Goal: Task Accomplishment & Management: Use online tool/utility

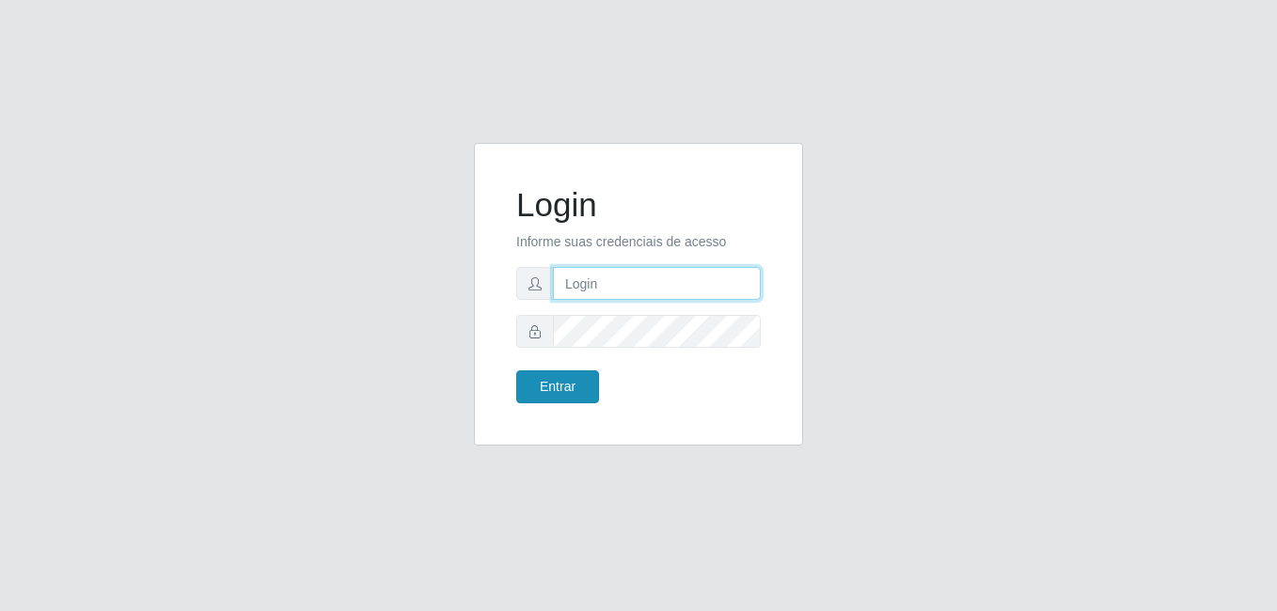
type input "Yohanna@bessa"
click at [563, 380] on button "Entrar" at bounding box center [557, 386] width 83 height 33
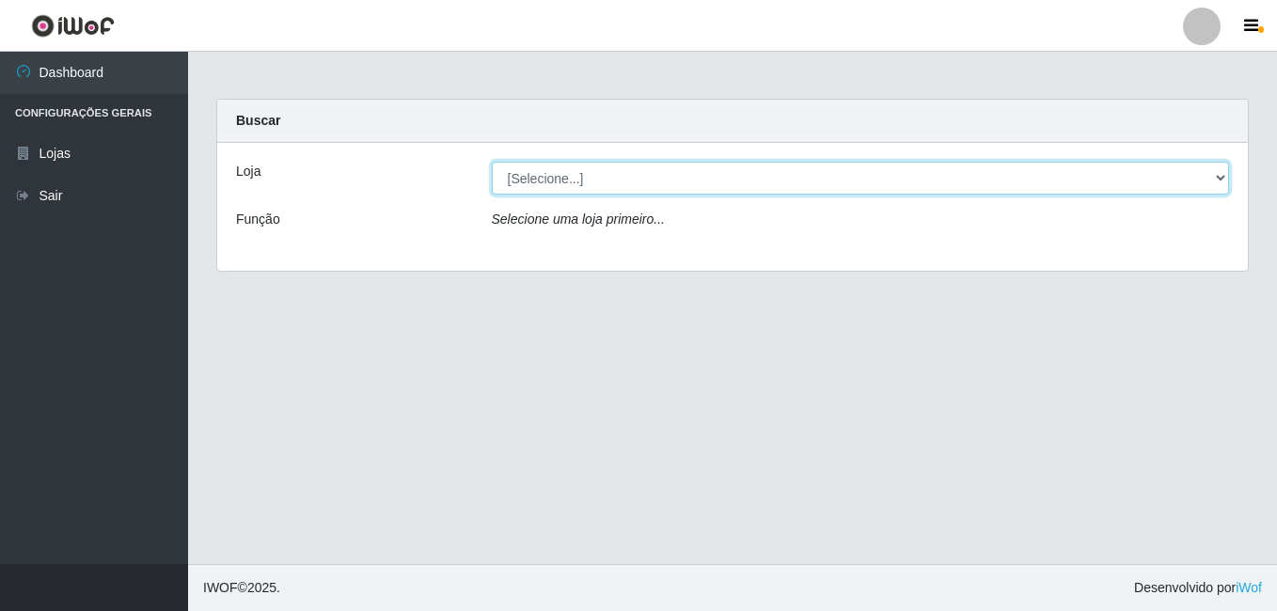
click at [1206, 169] on select "[Selecione...] Bemais Supermercados - B9 Bessa" at bounding box center [861, 178] width 738 height 33
select select "410"
click at [492, 162] on select "[Selecione...] Bemais Supermercados - B9 Bessa" at bounding box center [861, 178] width 738 height 33
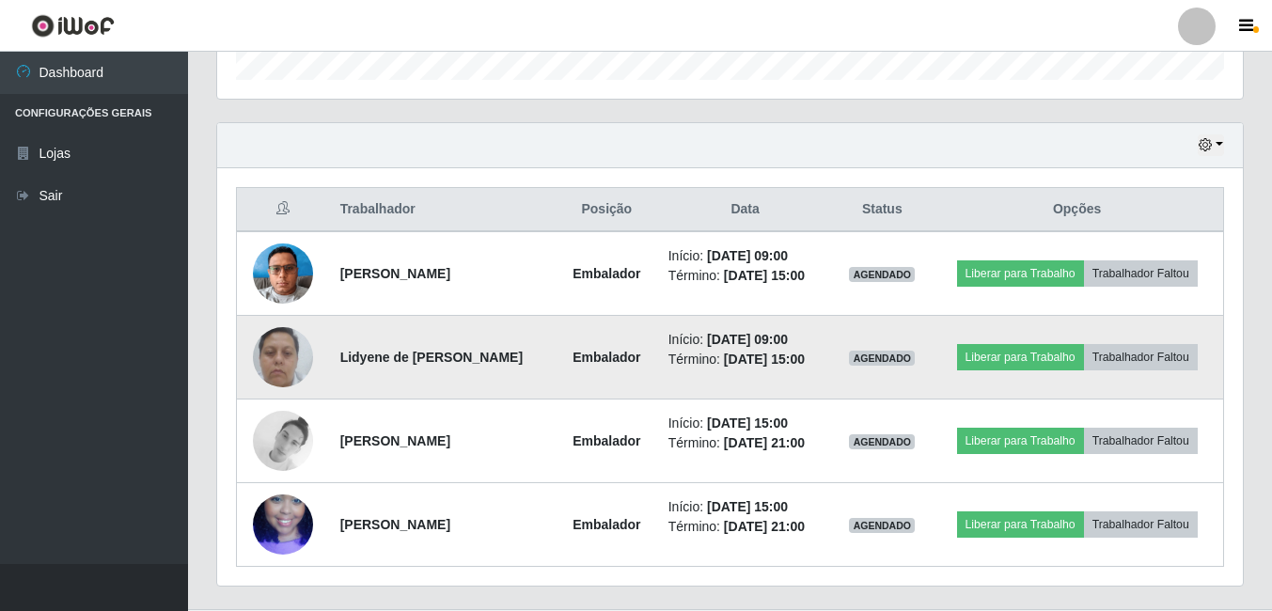
scroll to position [637, 0]
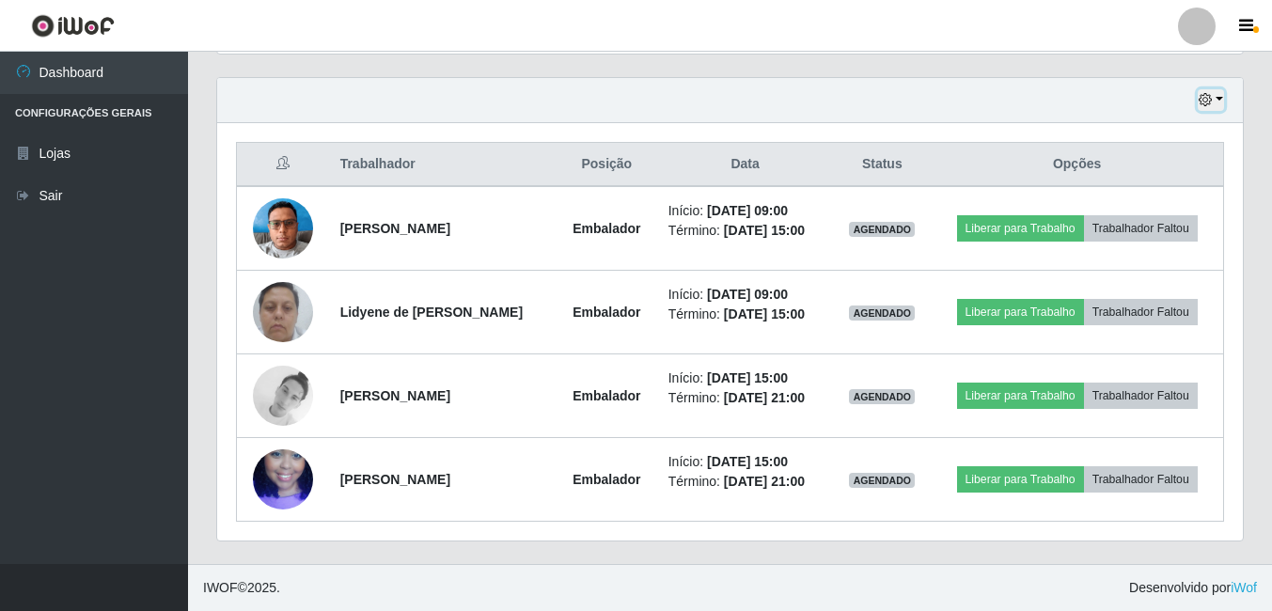
click at [1221, 102] on button "button" at bounding box center [1211, 100] width 26 height 22
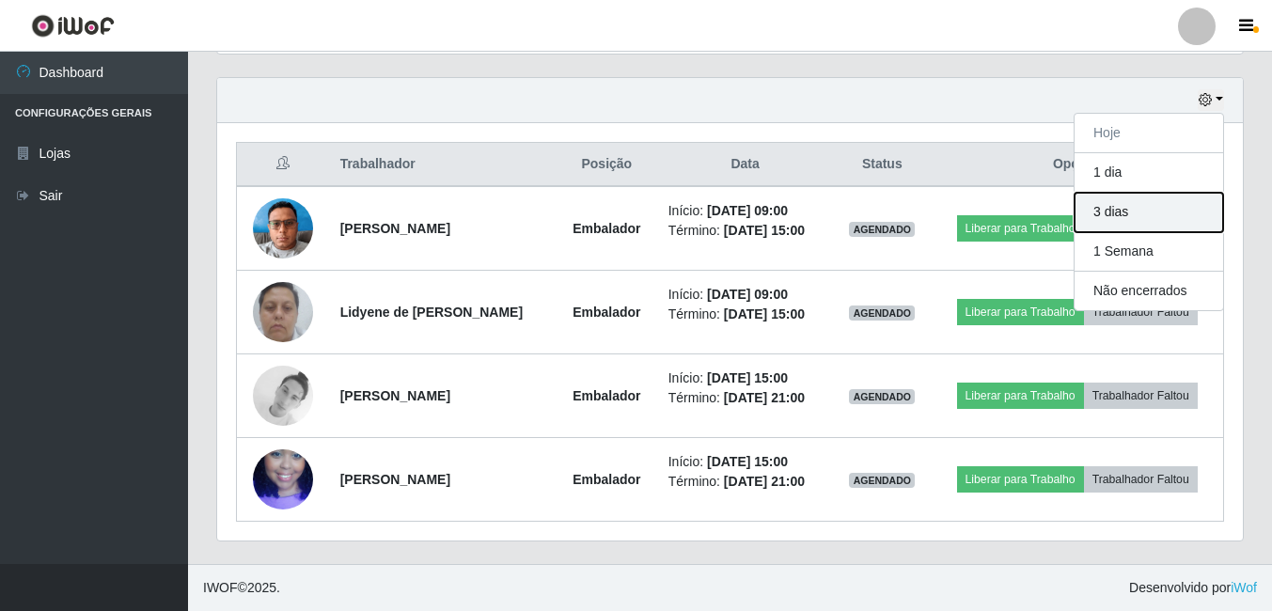
click at [1120, 220] on button "3 dias" at bounding box center [1149, 212] width 149 height 39
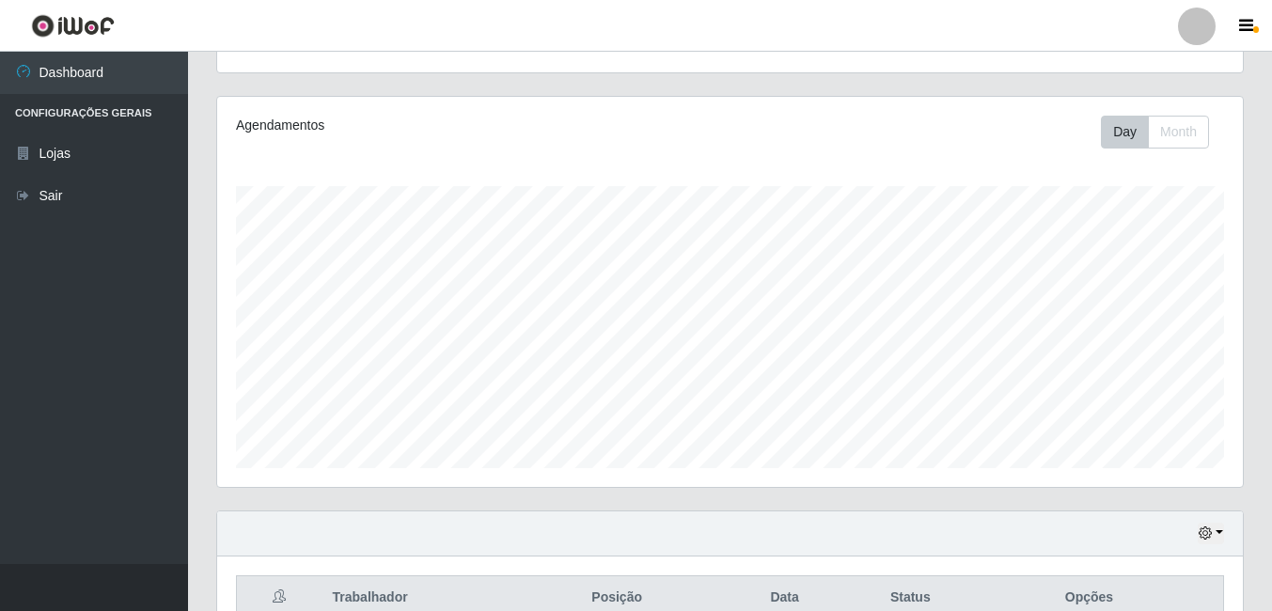
scroll to position [164, 0]
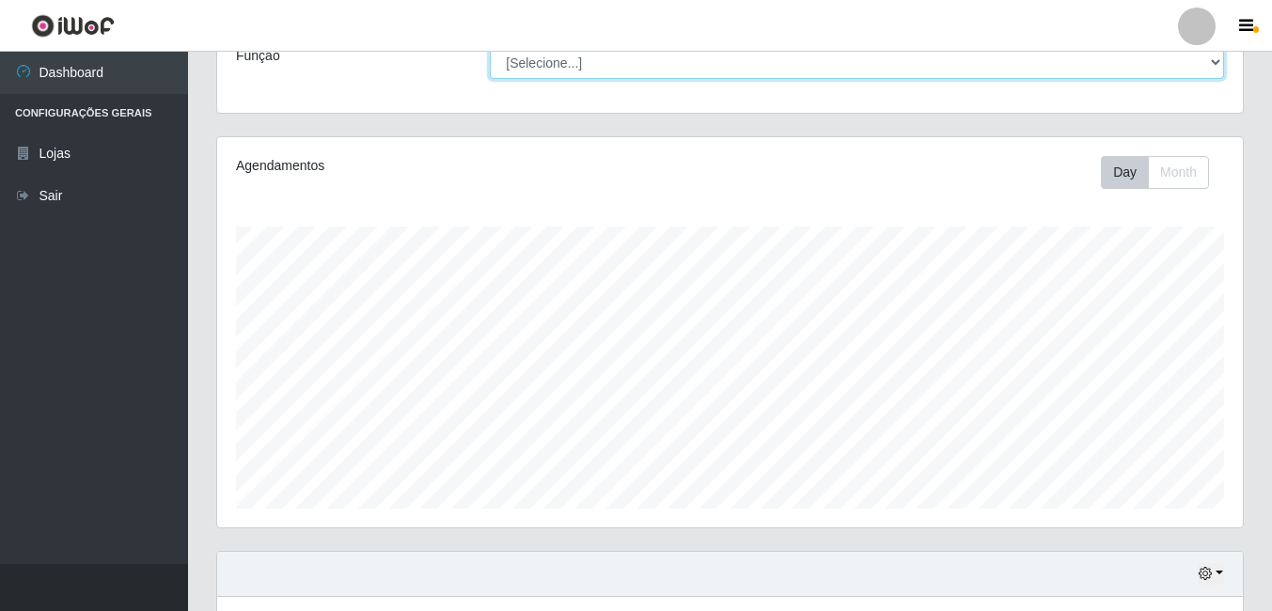
click at [1213, 59] on select "[Selecione...] ASG ASG + ASG ++ Auxiliar de Estoque Auxiliar de [GEOGRAPHIC_DAT…" at bounding box center [857, 62] width 734 height 33
click at [1150, 63] on select "[Selecione...] ASG ASG + ASG ++ Auxiliar de Estoque Auxiliar de [GEOGRAPHIC_DAT…" at bounding box center [857, 62] width 734 height 33
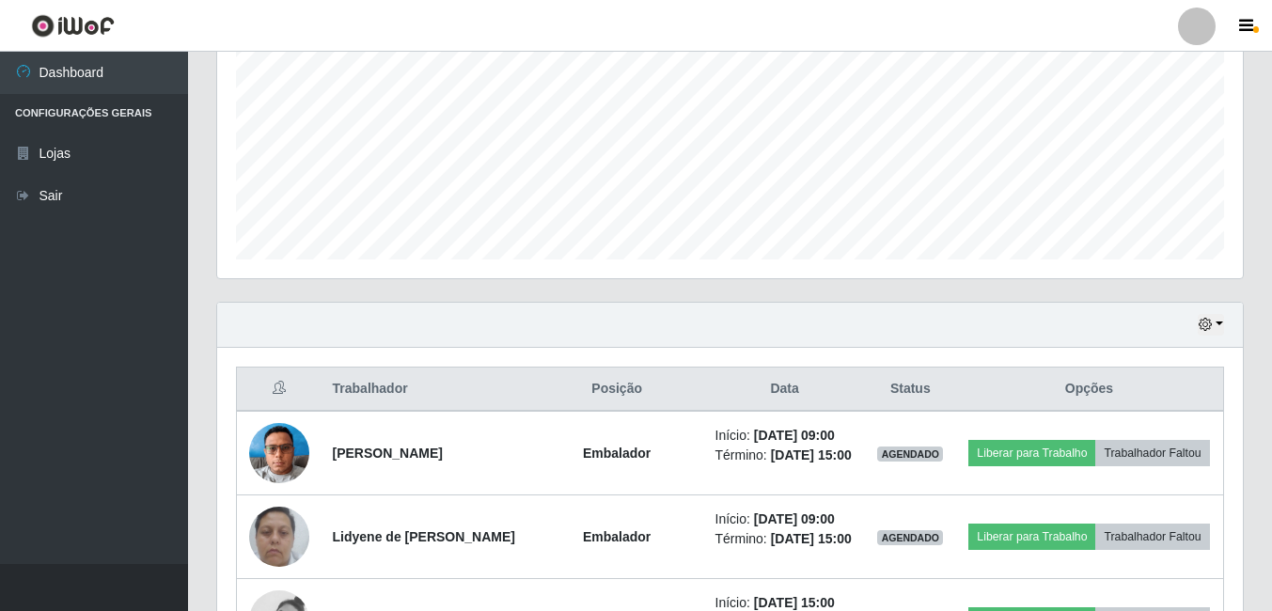
scroll to position [446, 0]
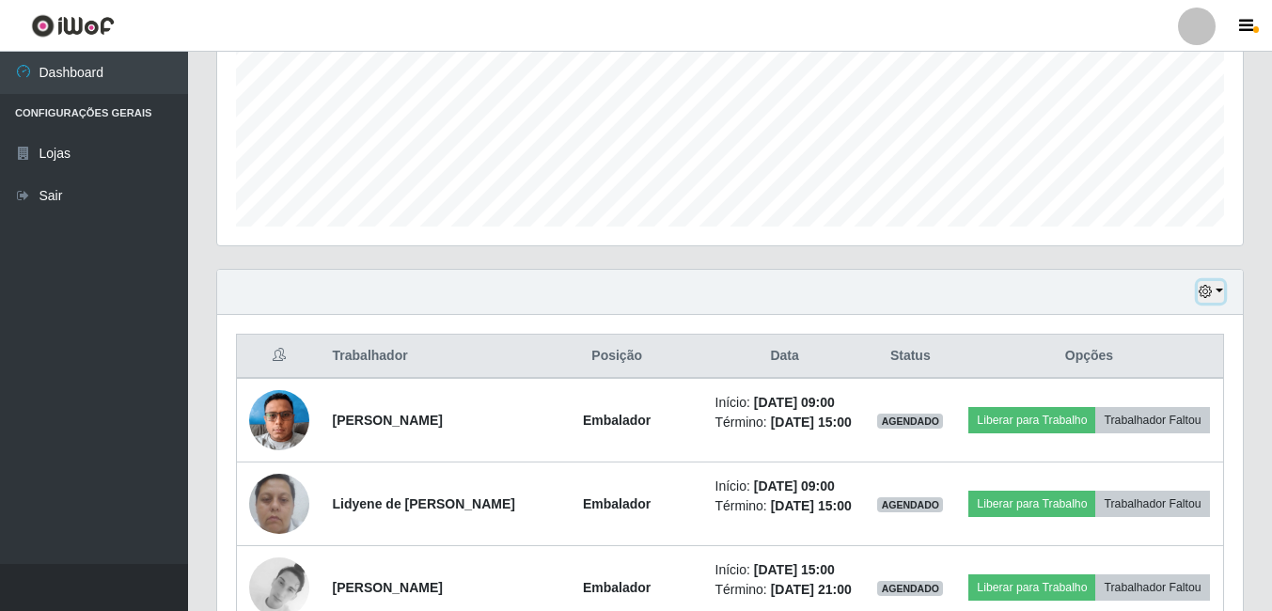
click at [1223, 292] on button "button" at bounding box center [1211, 292] width 26 height 22
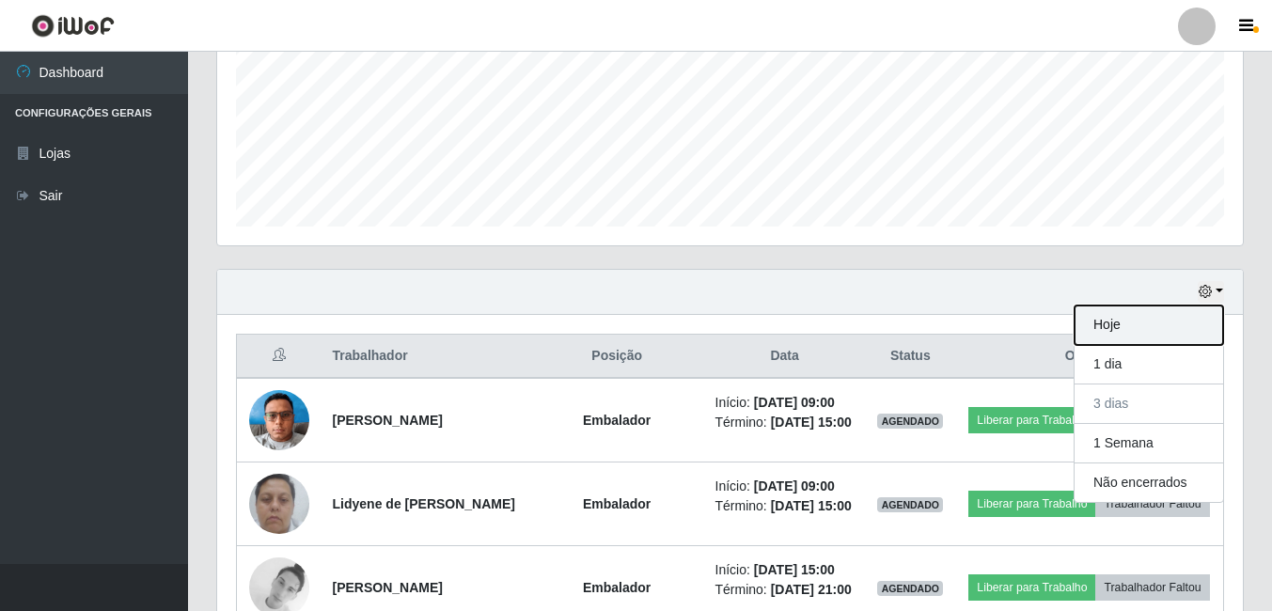
click at [1104, 333] on button "Hoje" at bounding box center [1149, 325] width 149 height 39
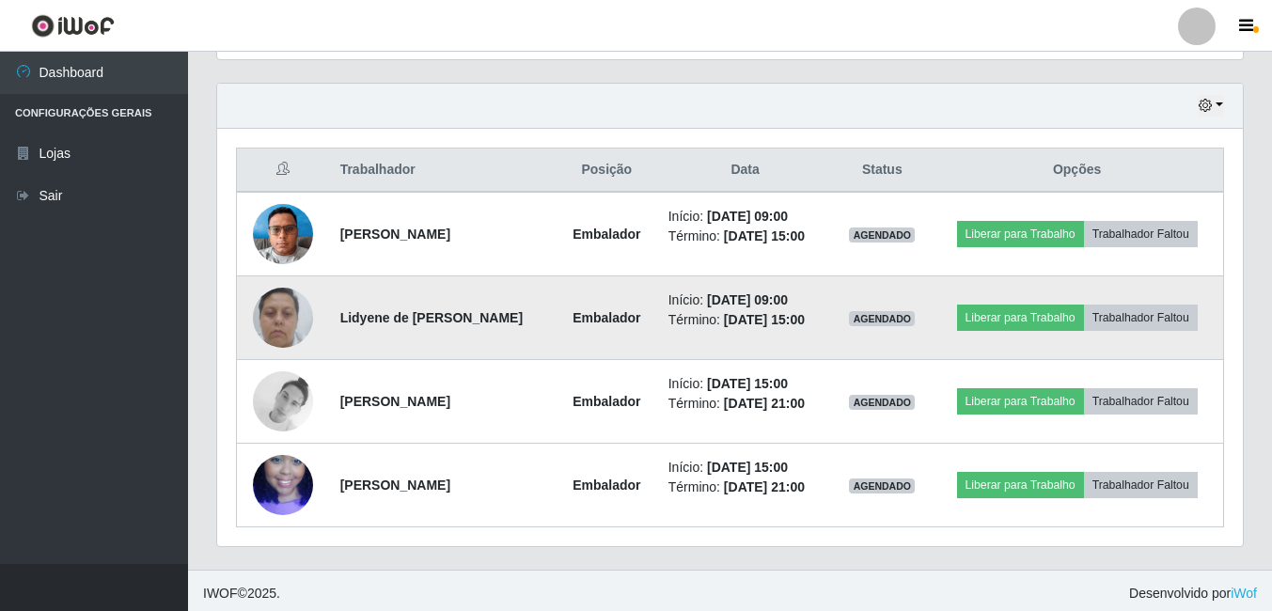
scroll to position [637, 0]
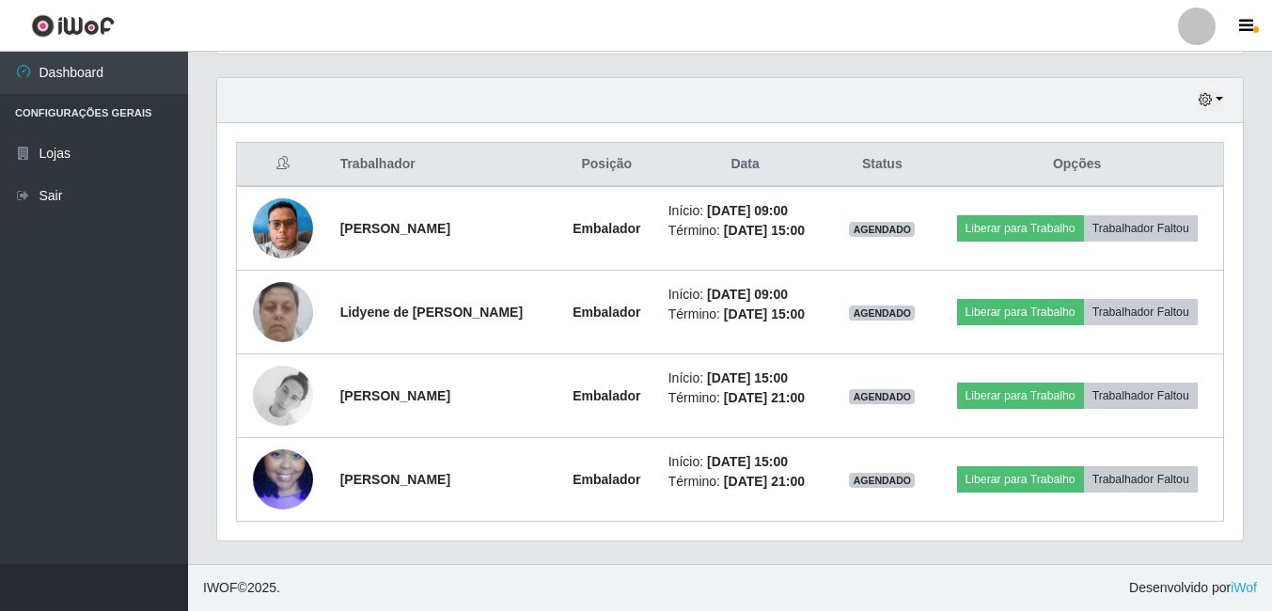
drag, startPoint x: 59, startPoint y: 246, endPoint x: -4, endPoint y: 651, distance: 410.0
drag, startPoint x: -4, startPoint y: 651, endPoint x: 1094, endPoint y: 52, distance: 1251.2
